Goal: Information Seeking & Learning: Learn about a topic

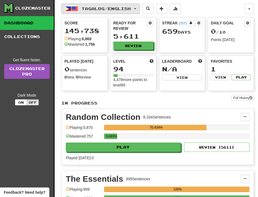
click at [91, 11] on span "Tagalog / English" at bounding box center [106, 8] width 49 height 5
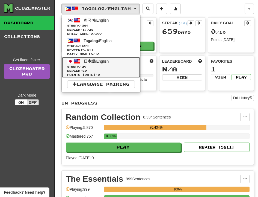
click at [94, 65] on span "Streak: 20" at bounding box center [101, 67] width 68 height 4
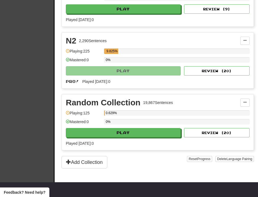
scroll to position [147, 0]
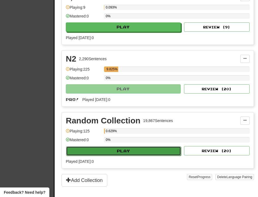
click at [139, 152] on button "Play" at bounding box center [123, 150] width 115 height 9
select select "**"
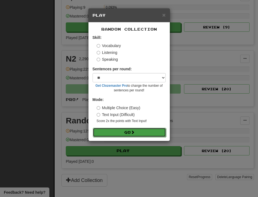
click at [126, 133] on button "Go" at bounding box center [129, 132] width 73 height 9
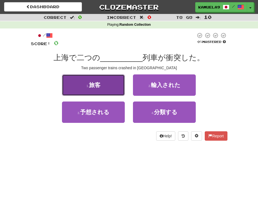
click at [89, 87] on span "旅客" at bounding box center [94, 85] width 11 height 6
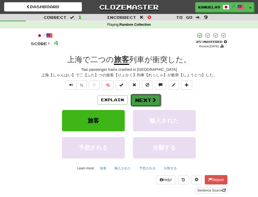
click at [136, 100] on button "Next" at bounding box center [146, 100] width 31 height 13
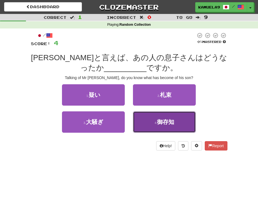
click at [158, 121] on span "御存知" at bounding box center [165, 122] width 17 height 6
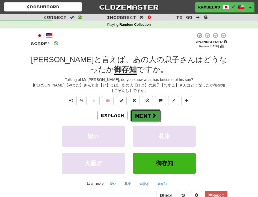
click at [147, 115] on button "Next" at bounding box center [146, 115] width 31 height 13
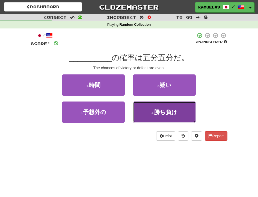
click at [155, 115] on span "勝ち負け" at bounding box center [166, 112] width 24 height 6
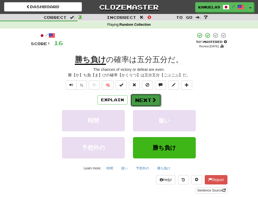
click at [149, 98] on button "Next" at bounding box center [146, 100] width 31 height 13
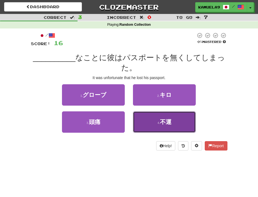
click at [164, 121] on span "不運" at bounding box center [165, 122] width 11 height 6
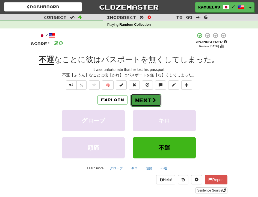
click at [150, 101] on button "Next" at bounding box center [146, 100] width 31 height 13
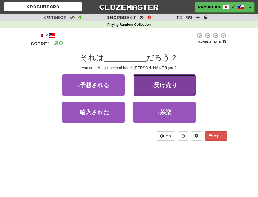
click at [155, 85] on span "受け売り" at bounding box center [166, 85] width 24 height 6
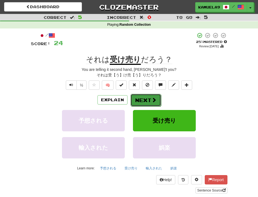
click at [152, 99] on span at bounding box center [154, 99] width 5 height 5
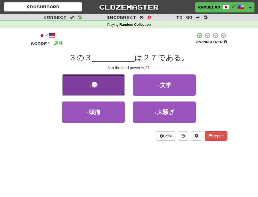
click at [103, 88] on button "1 . 乗" at bounding box center [93, 84] width 63 height 21
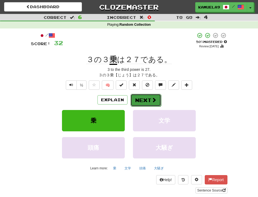
click at [135, 101] on button "Next" at bounding box center [146, 100] width 31 height 13
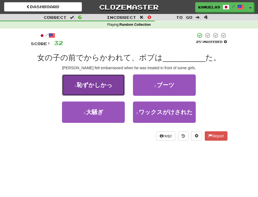
click at [104, 87] on span "恥ずかしかっ" at bounding box center [95, 85] width 36 height 6
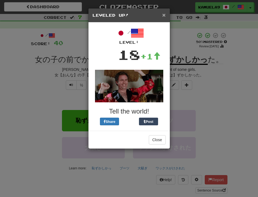
click at [164, 16] on span "×" at bounding box center [163, 15] width 3 height 6
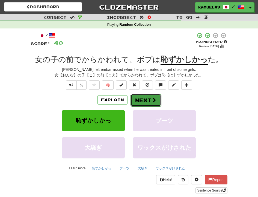
click at [154, 98] on span at bounding box center [154, 99] width 5 height 5
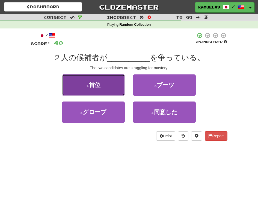
click at [91, 86] on span "首位" at bounding box center [94, 85] width 11 height 6
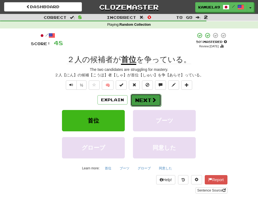
click at [149, 100] on button "Next" at bounding box center [146, 100] width 31 height 13
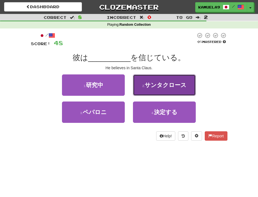
click at [148, 90] on button "2 . サンタクロース" at bounding box center [164, 84] width 63 height 21
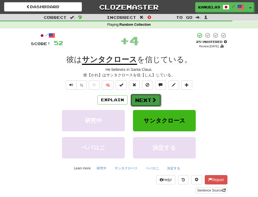
click at [150, 101] on button "Next" at bounding box center [146, 100] width 31 height 13
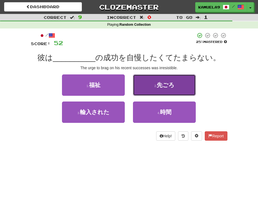
click at [159, 86] on span "先ごろ" at bounding box center [166, 85] width 18 height 6
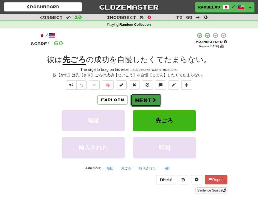
click at [148, 98] on button "Next" at bounding box center [146, 100] width 31 height 13
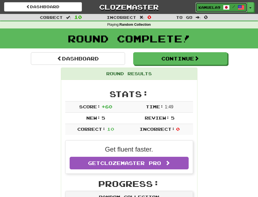
click at [243, 8] on span at bounding box center [241, 7] width 7 height 7
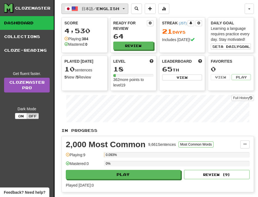
click at [129, 10] on button "日本語 / English" at bounding box center [95, 9] width 67 height 10
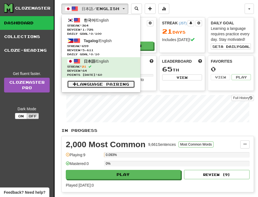
click at [125, 85] on link "Language Pairing" at bounding box center [101, 84] width 68 height 8
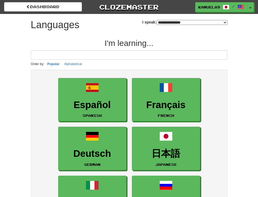
select select "*******"
click at [120, 56] on input at bounding box center [129, 54] width 197 height 9
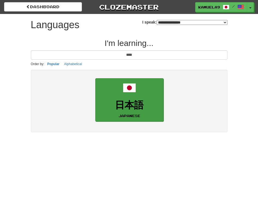
type input "****"
click at [135, 94] on span at bounding box center [129, 87] width 13 height 13
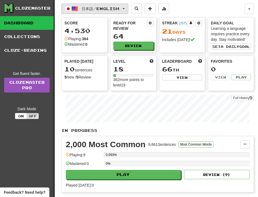
click at [112, 7] on span "日本語 / English" at bounding box center [101, 8] width 38 height 5
click at [91, 7] on span "日本語 / English" at bounding box center [101, 8] width 38 height 5
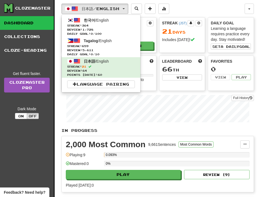
click at [31, 155] on div "Clozemaster Dashboard Collections Cloze-Reading Get fluent faster. Clozemaster …" at bounding box center [27, 174] width 55 height 348
